Goal: Task Accomplishment & Management: Manage account settings

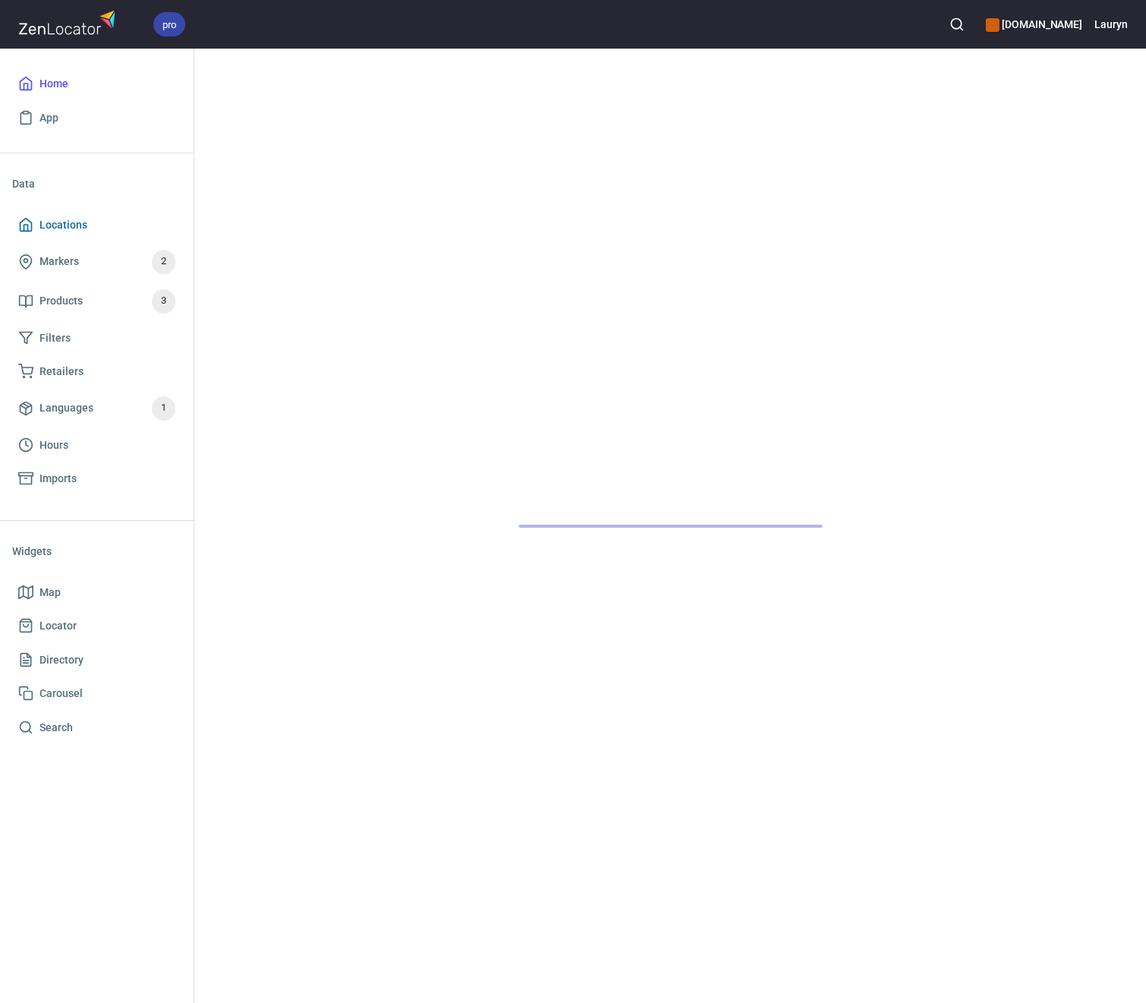
click at [113, 220] on span "Locations" at bounding box center [96, 225] width 157 height 19
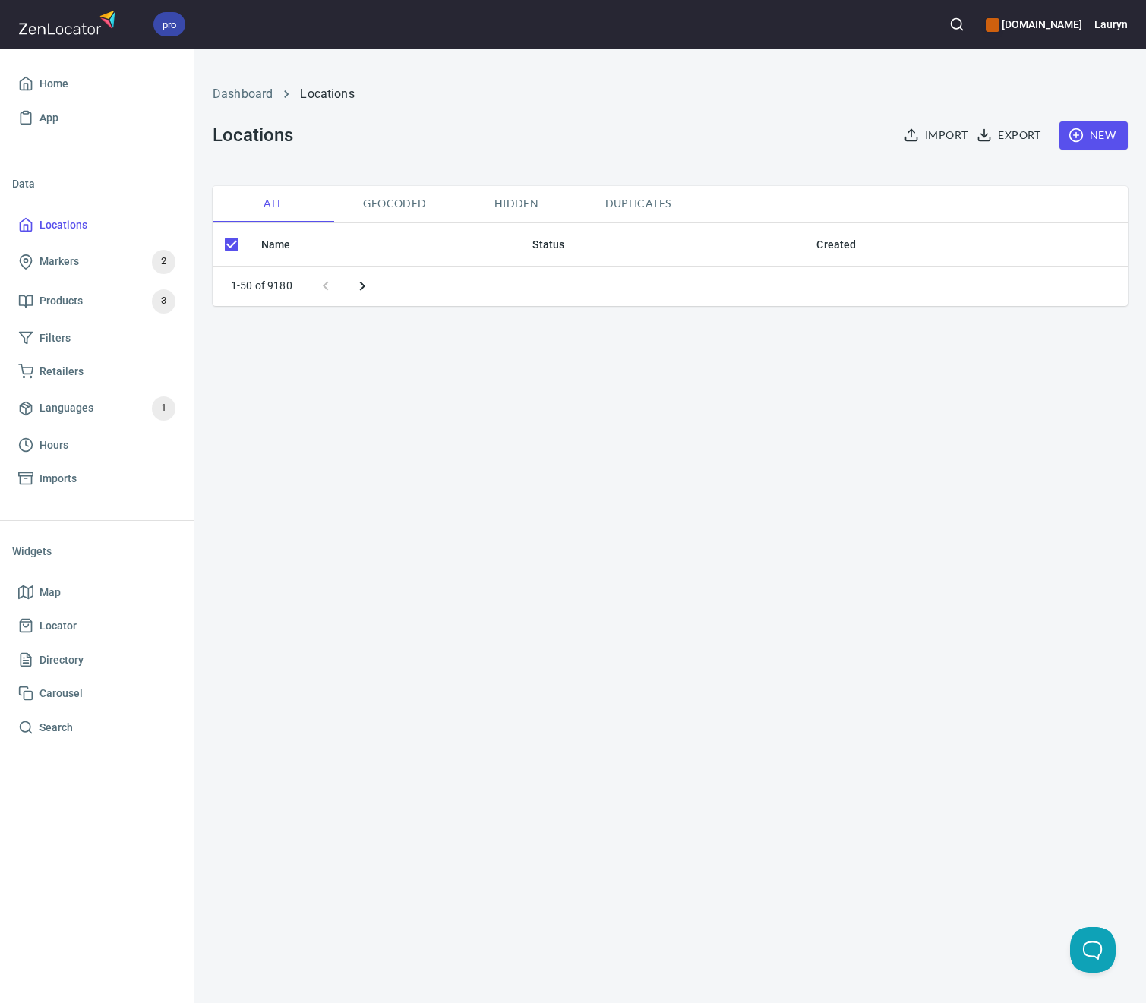
checkbox input "false"
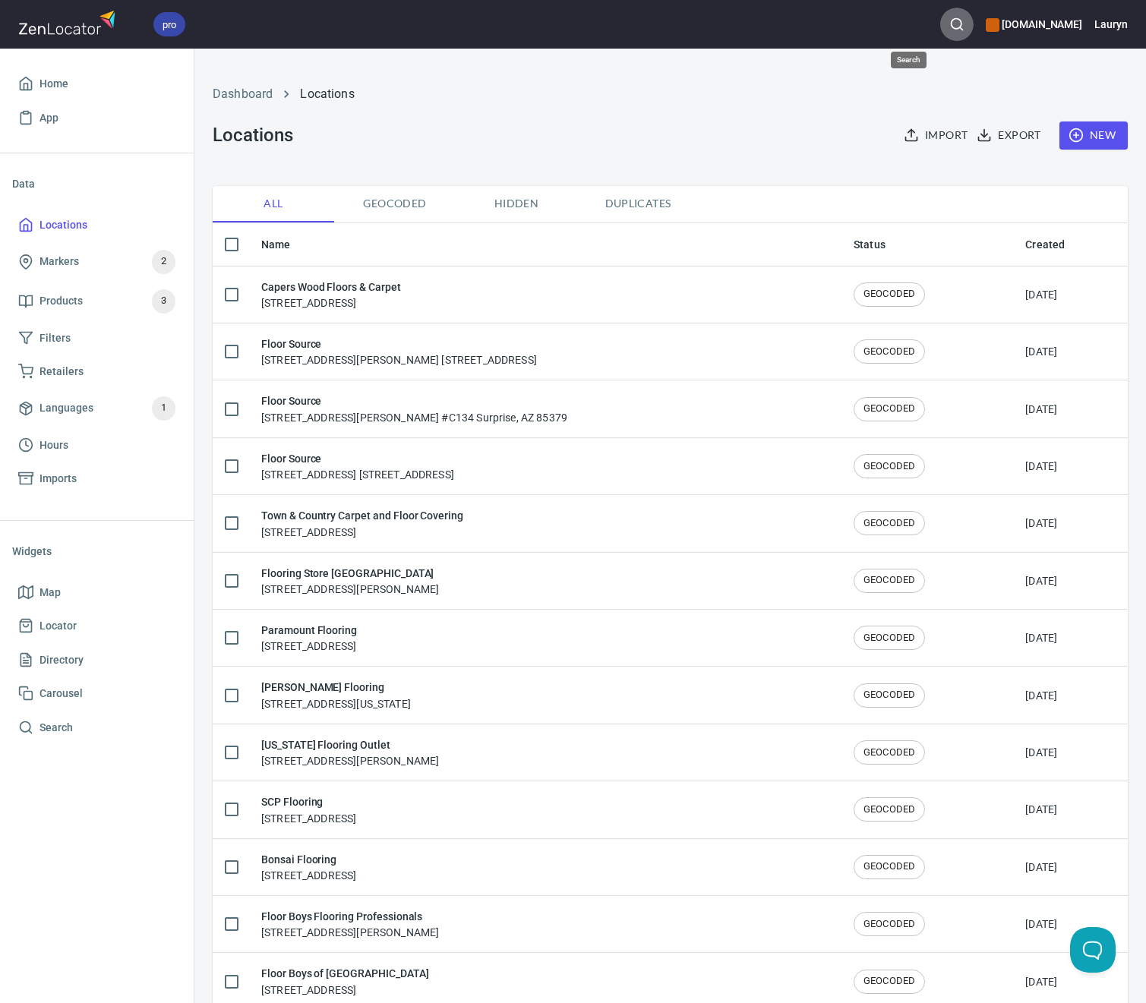
click at [960, 30] on line "button" at bounding box center [961, 28] width 3 height 3
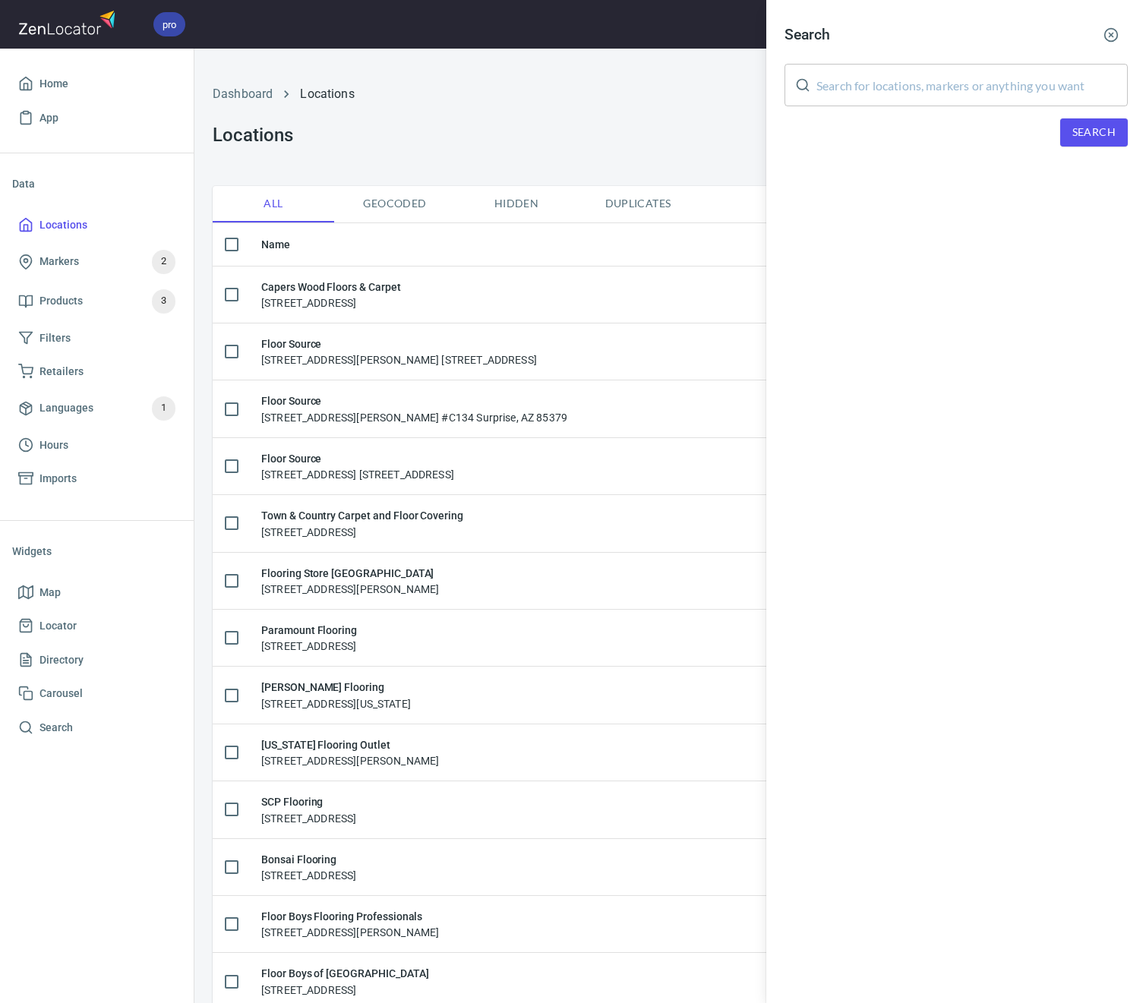
click at [881, 80] on input "text" at bounding box center [971, 85] width 311 height 43
type input "[PERSON_NAME]"
click at [1083, 128] on span "Search" at bounding box center [1093, 132] width 43 height 19
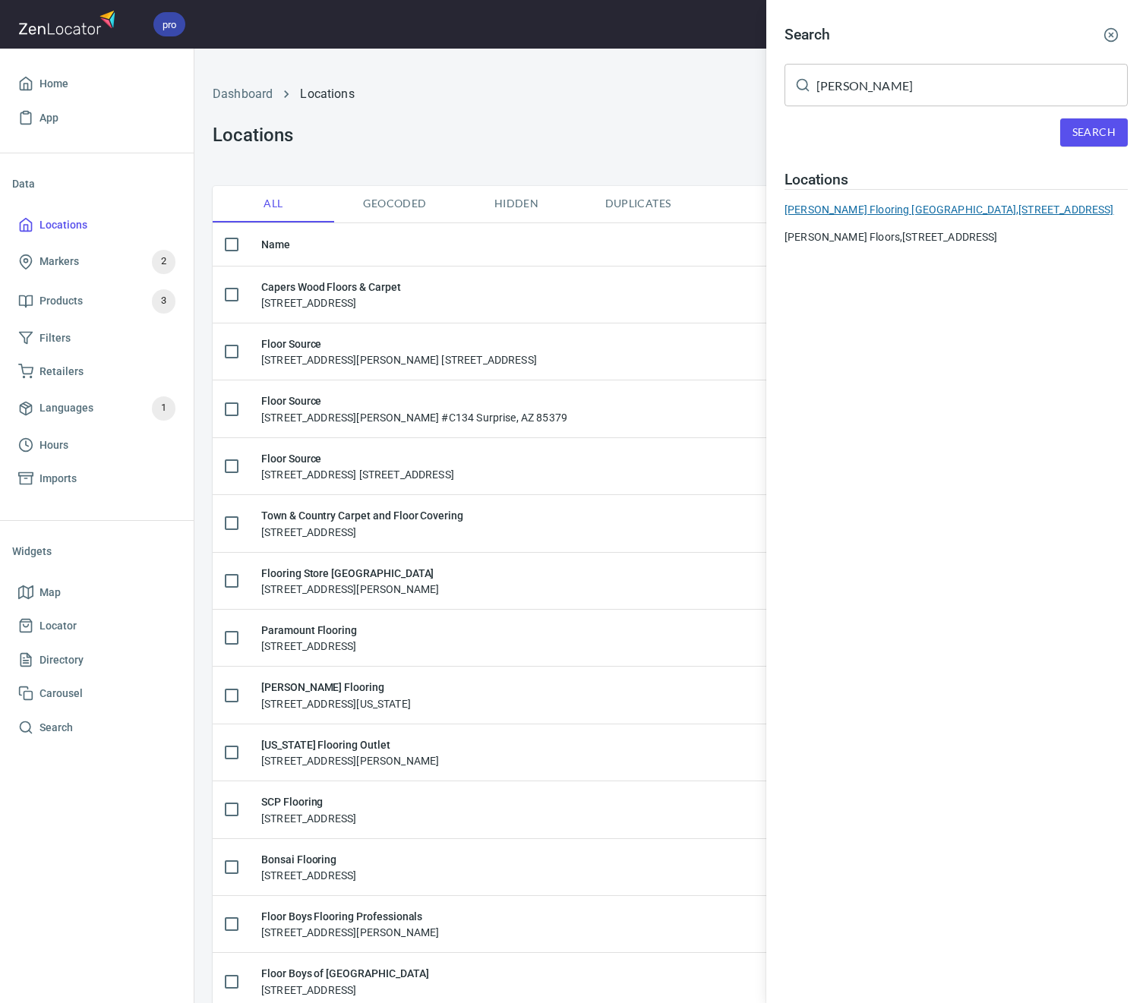
click at [1002, 207] on div "[PERSON_NAME] Flooring [GEOGRAPHIC_DATA][STREET_ADDRESS]" at bounding box center [955, 209] width 343 height 15
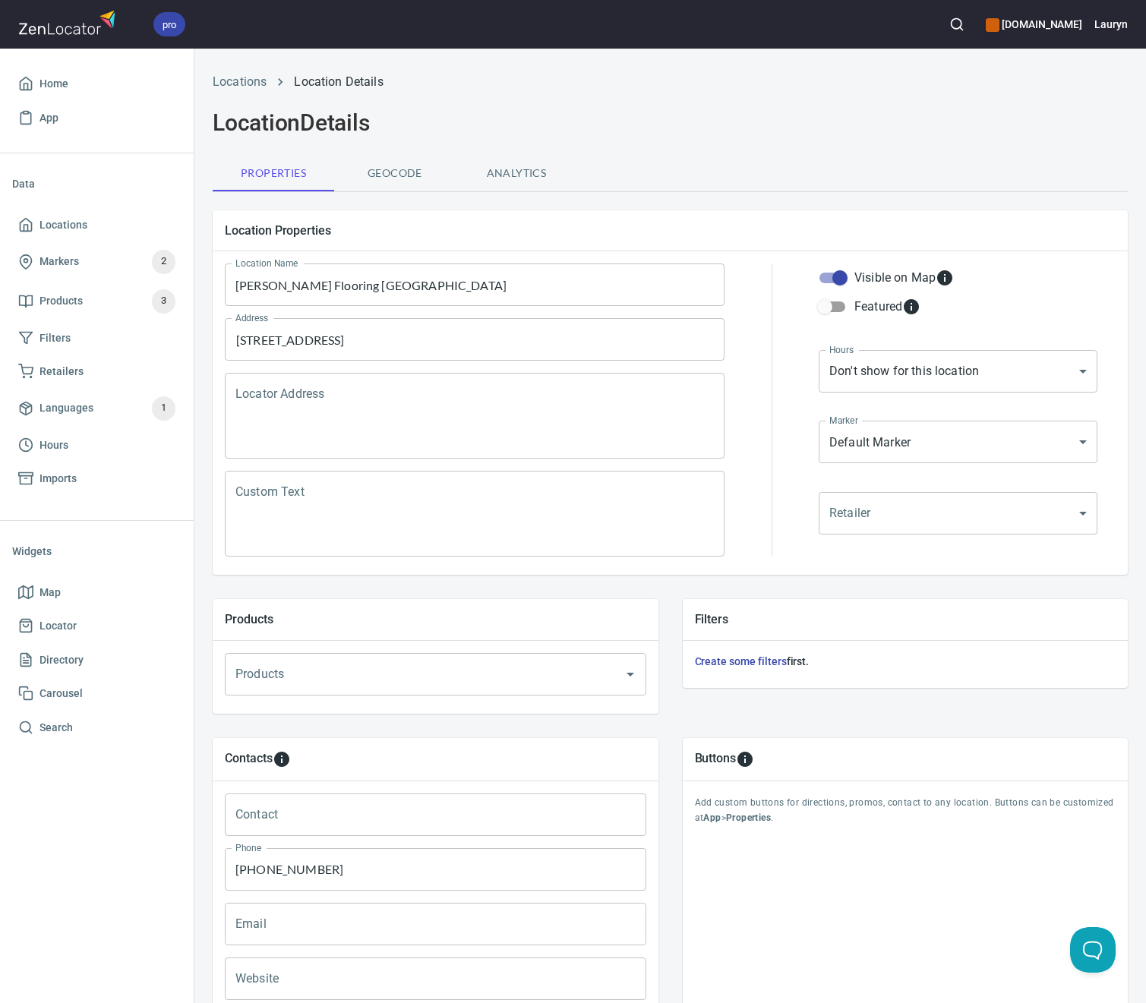
scroll to position [163, 0]
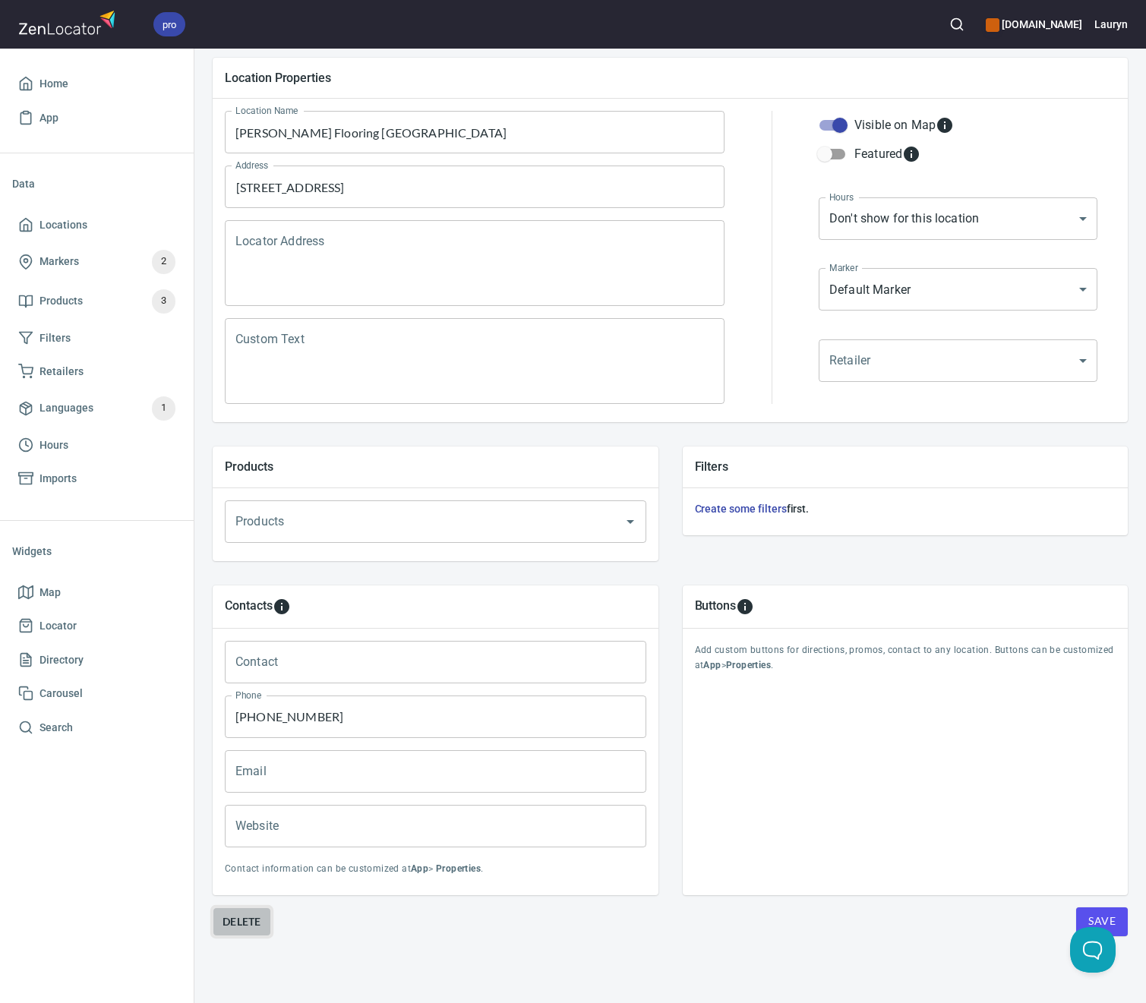
click at [252, 913] on span "Delete" at bounding box center [241, 921] width 39 height 18
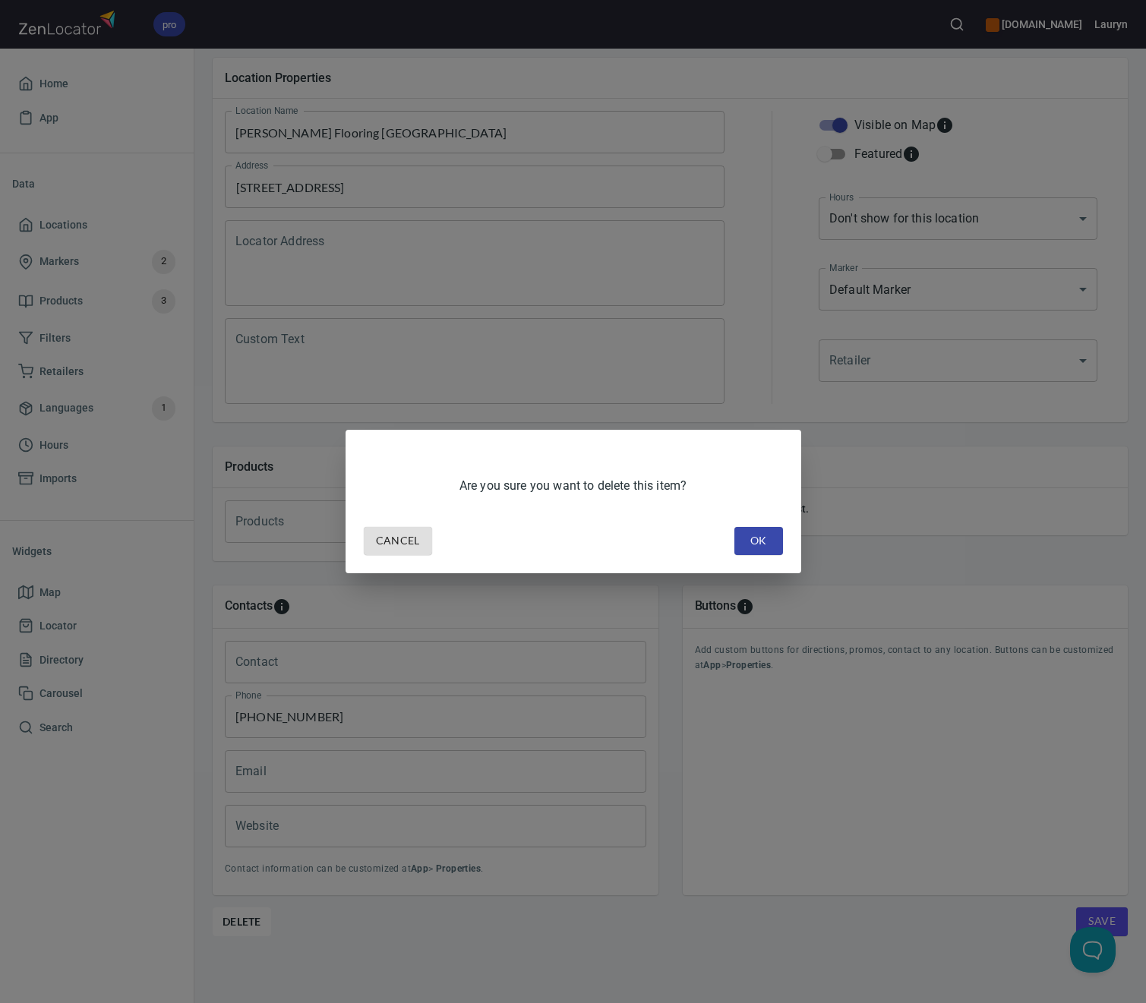
click at [758, 540] on span "OK" at bounding box center [758, 540] width 24 height 19
